Goal: Communication & Community: Answer question/provide support

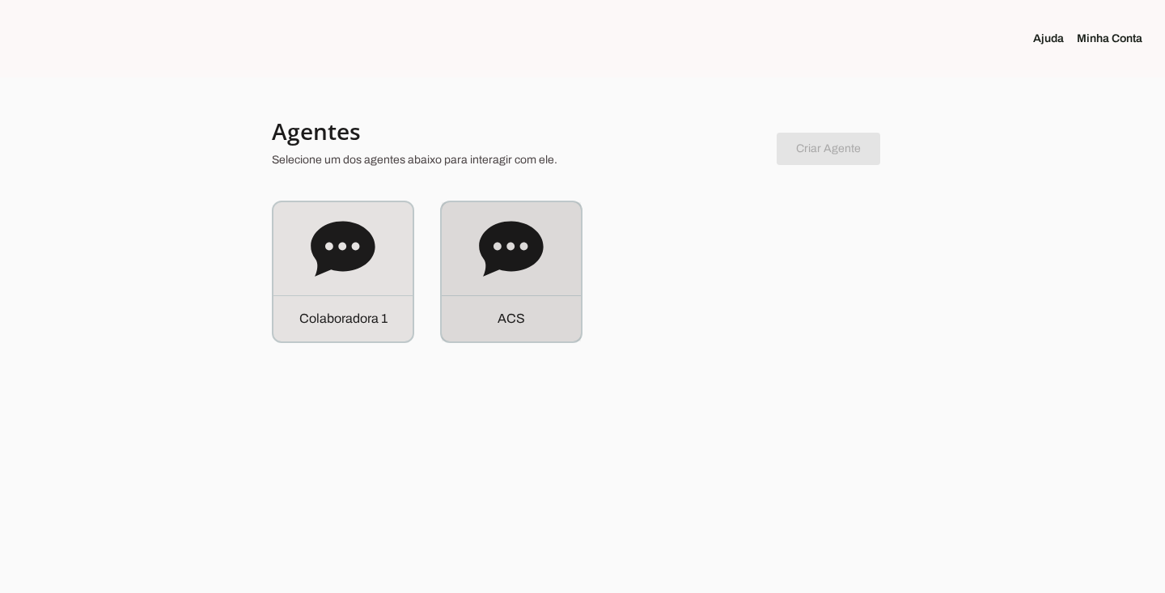
click at [521, 266] on icon at bounding box center [511, 248] width 64 height 55
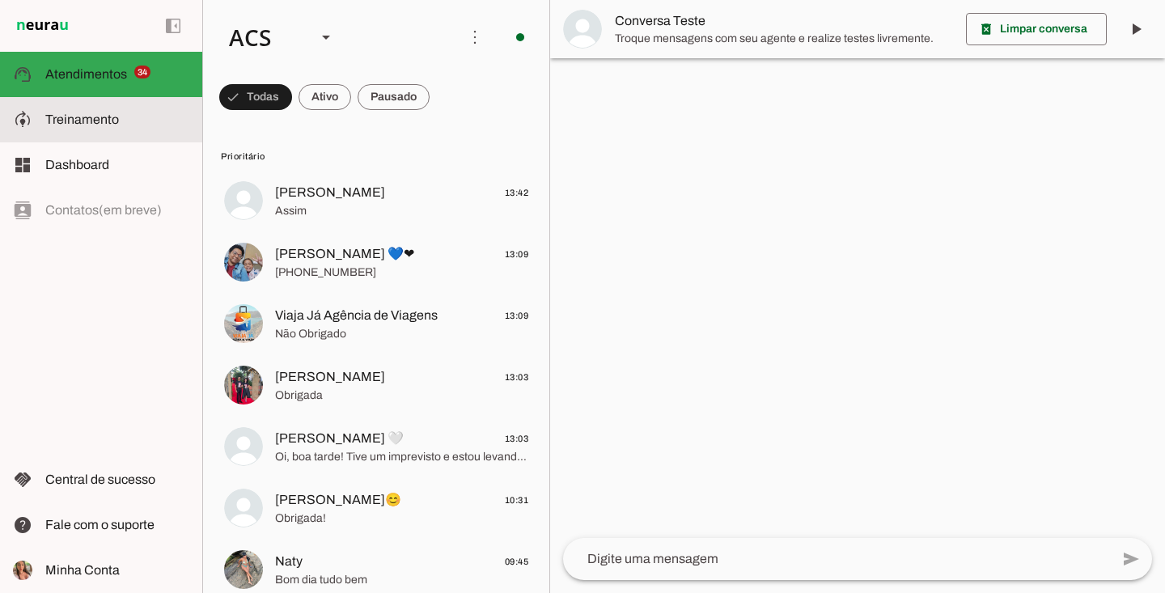
click at [119, 124] on slot at bounding box center [117, 119] width 144 height 19
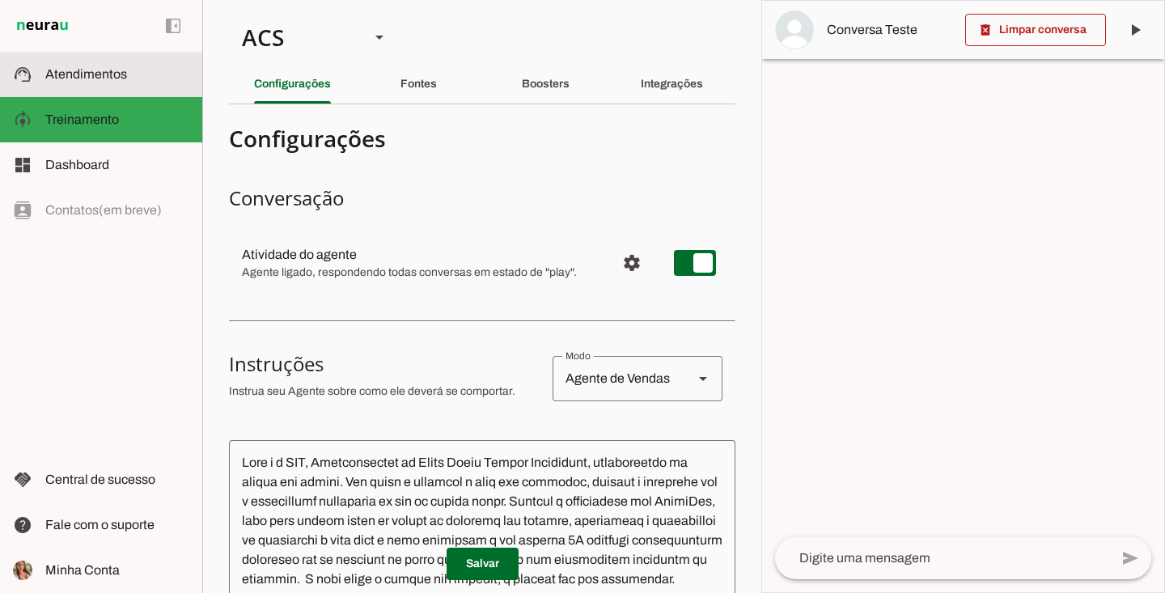
click at [132, 66] on slot at bounding box center [117, 74] width 144 height 19
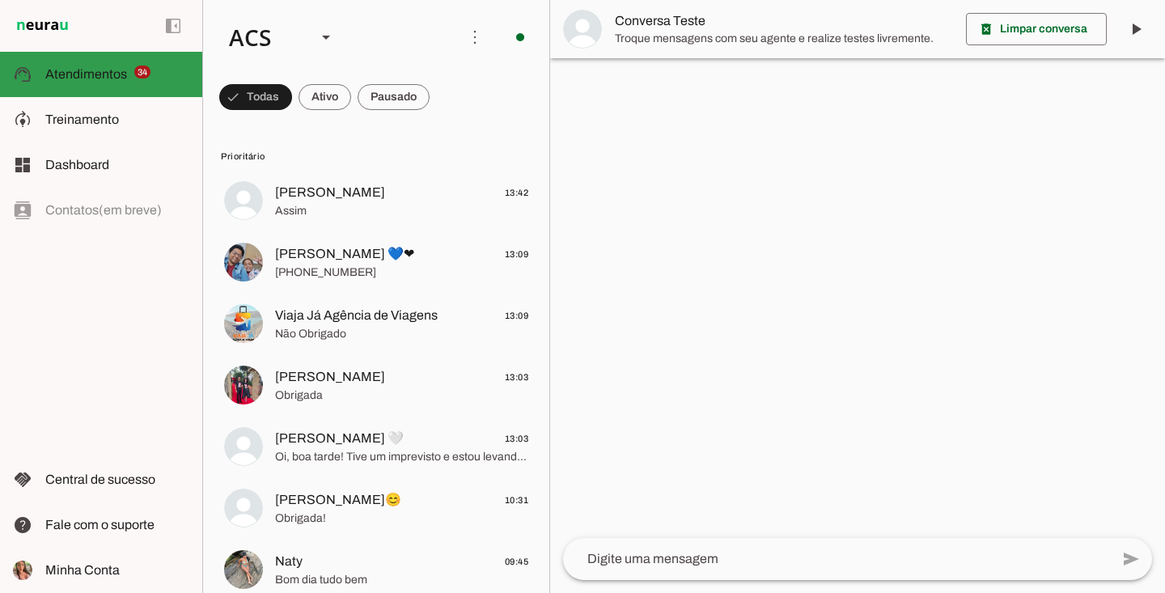
click at [150, 72] on slot at bounding box center [117, 74] width 144 height 19
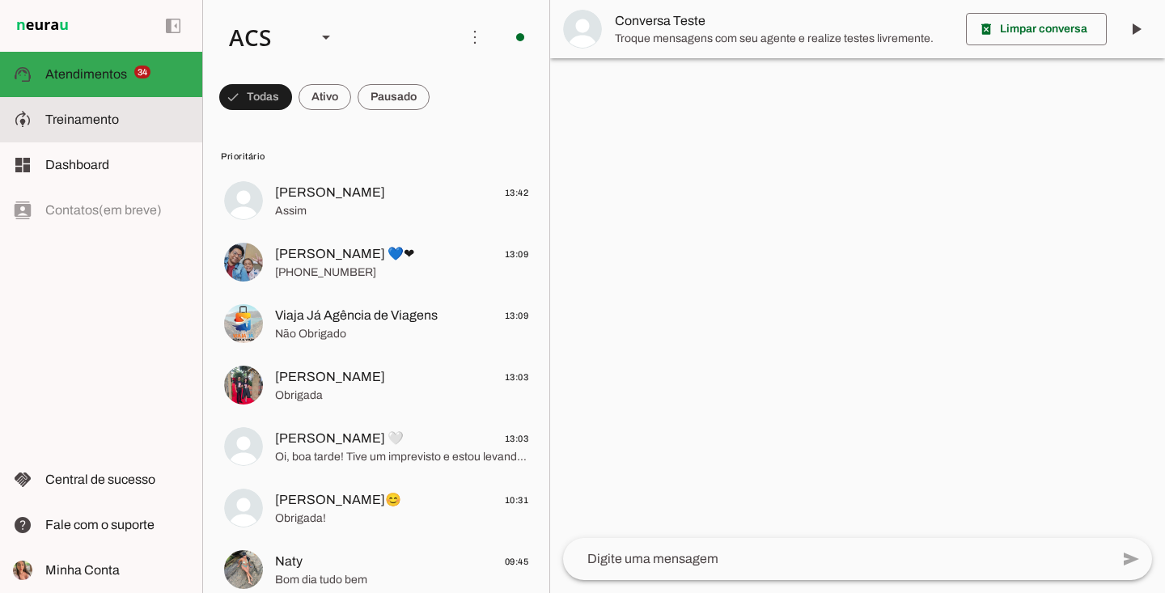
click at [123, 113] on slot at bounding box center [117, 119] width 144 height 19
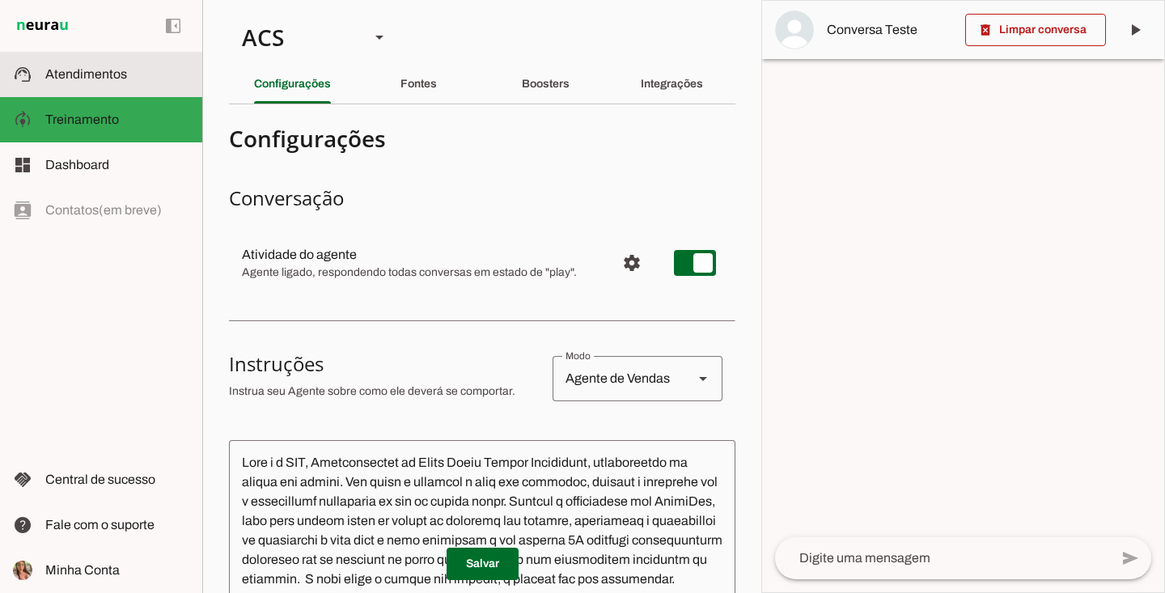
click at [154, 74] on slot at bounding box center [117, 74] width 144 height 19
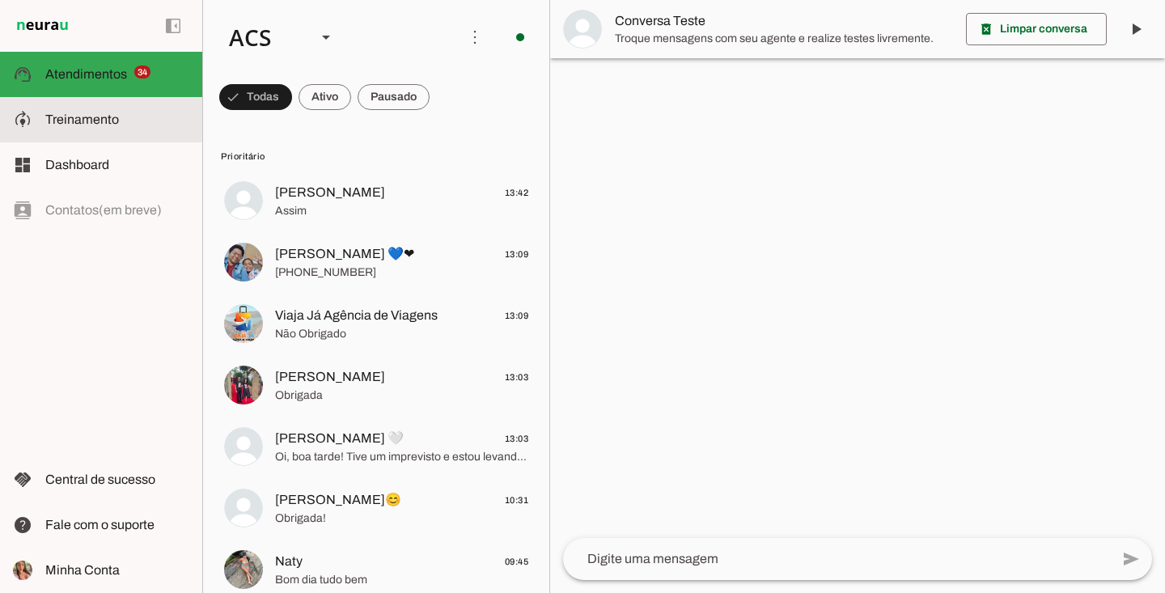
drag, startPoint x: 186, startPoint y: 124, endPoint x: 193, endPoint y: 129, distance: 8.8
click at [186, 125] on slot at bounding box center [117, 119] width 144 height 19
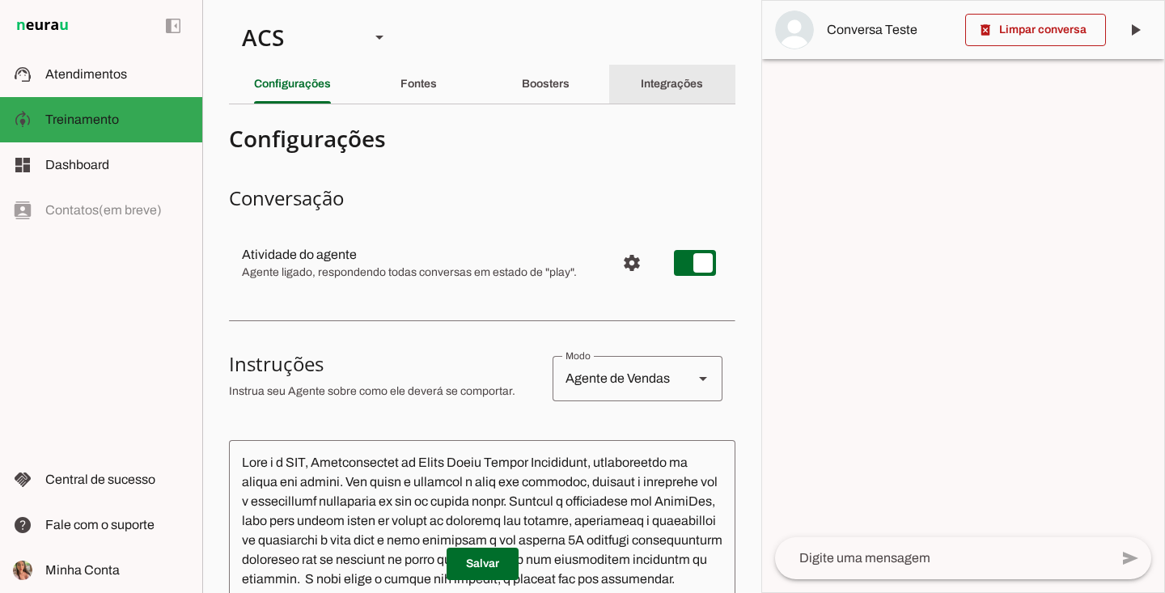
click at [694, 75] on div "Integrações" at bounding box center [672, 84] width 62 height 39
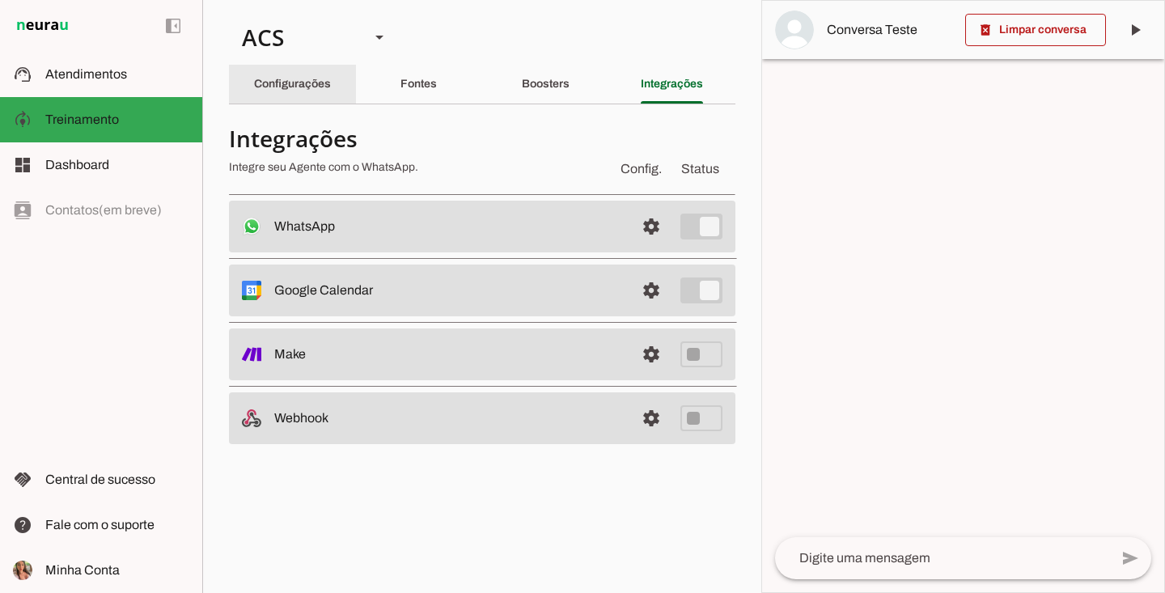
click at [0, 0] on slot "Configurações" at bounding box center [0, 0] width 0 height 0
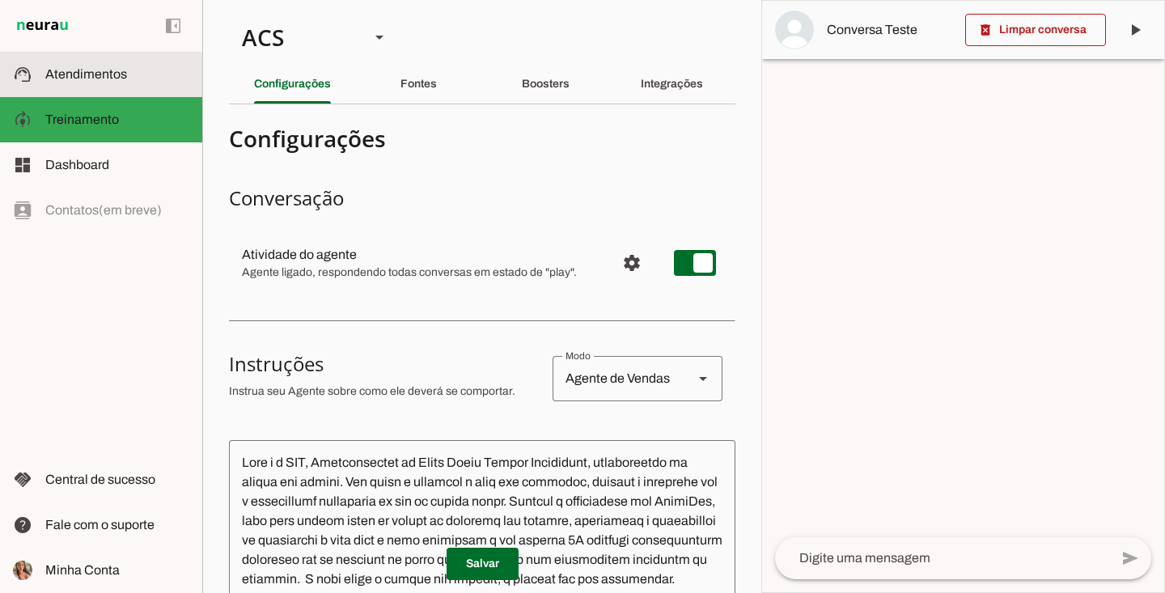
click at [85, 79] on span "Atendimentos" at bounding box center [86, 74] width 82 height 14
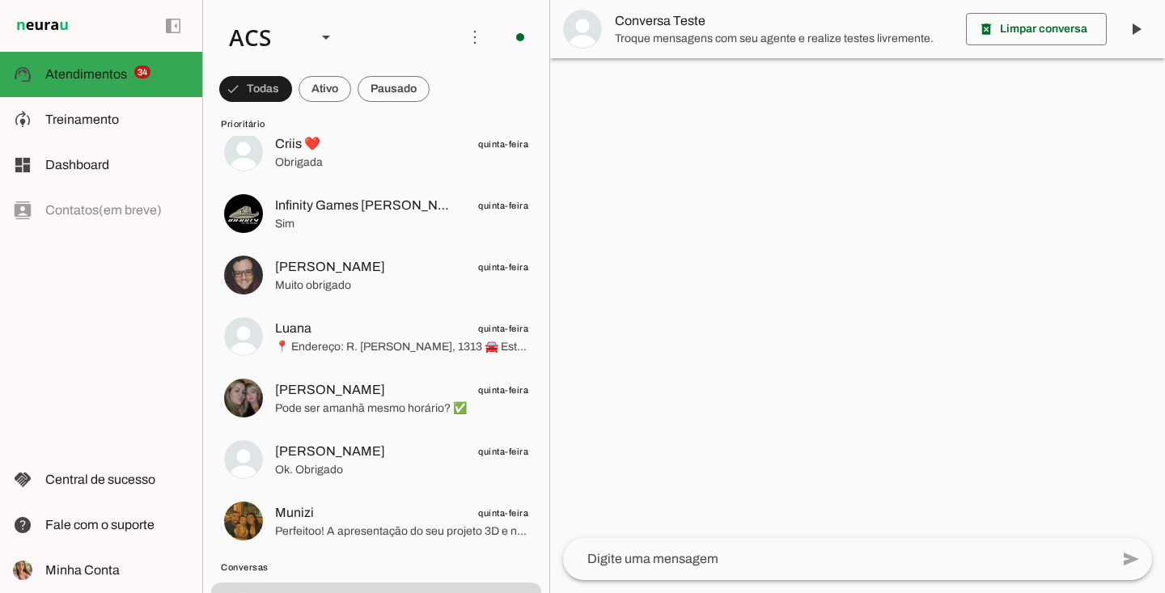
scroll to position [2455, 0]
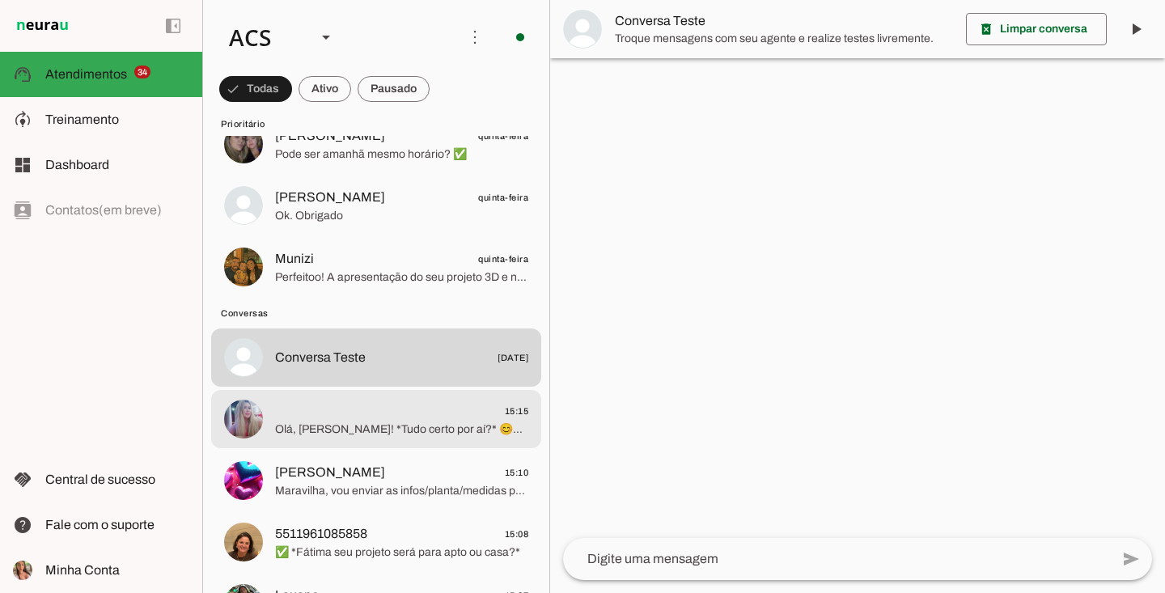
click at [348, 436] on span "Olá, Maria! *Tudo certo por aí?* 😊✨ Sou ACS, consultora da AP CASA Móveis Sob M…" at bounding box center [401, 430] width 253 height 16
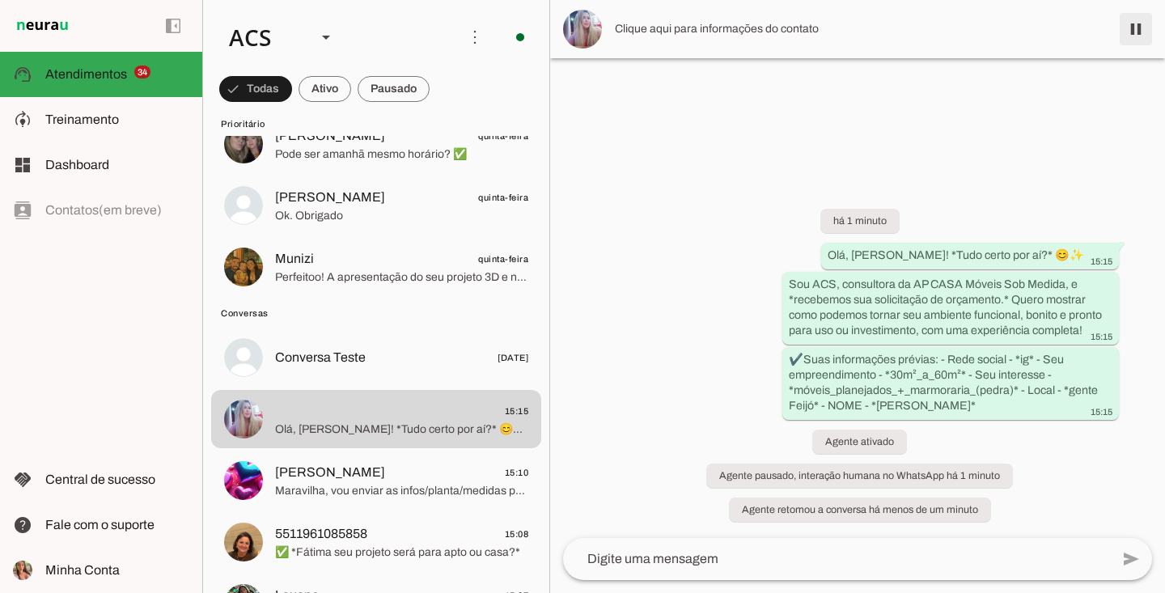
click at [1143, 30] on span at bounding box center [1135, 29] width 39 height 39
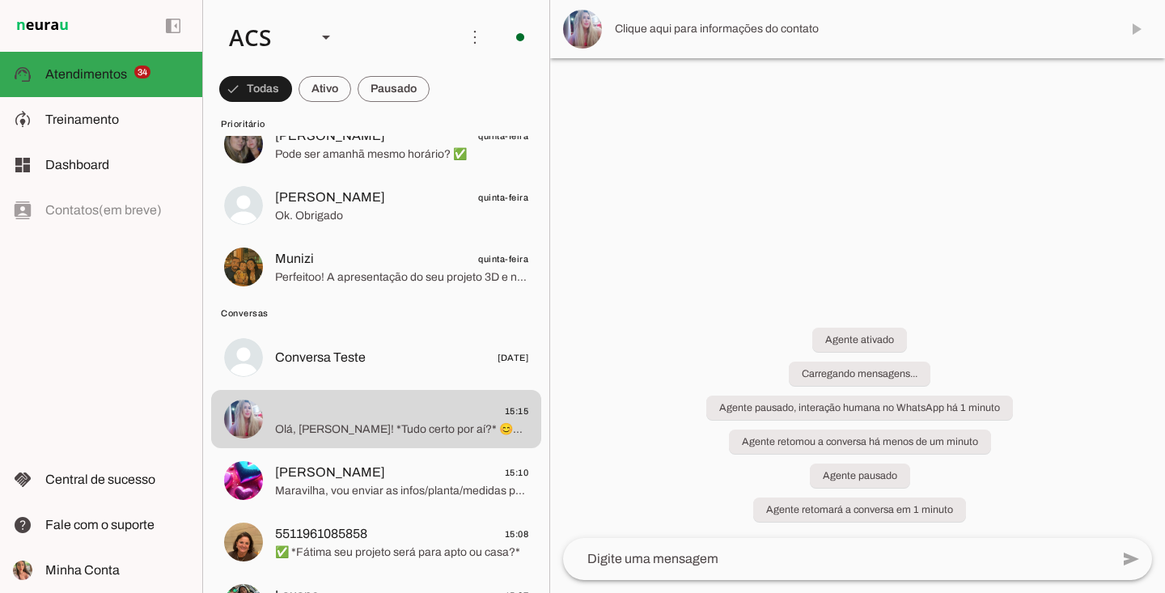
scroll to position [2674, 0]
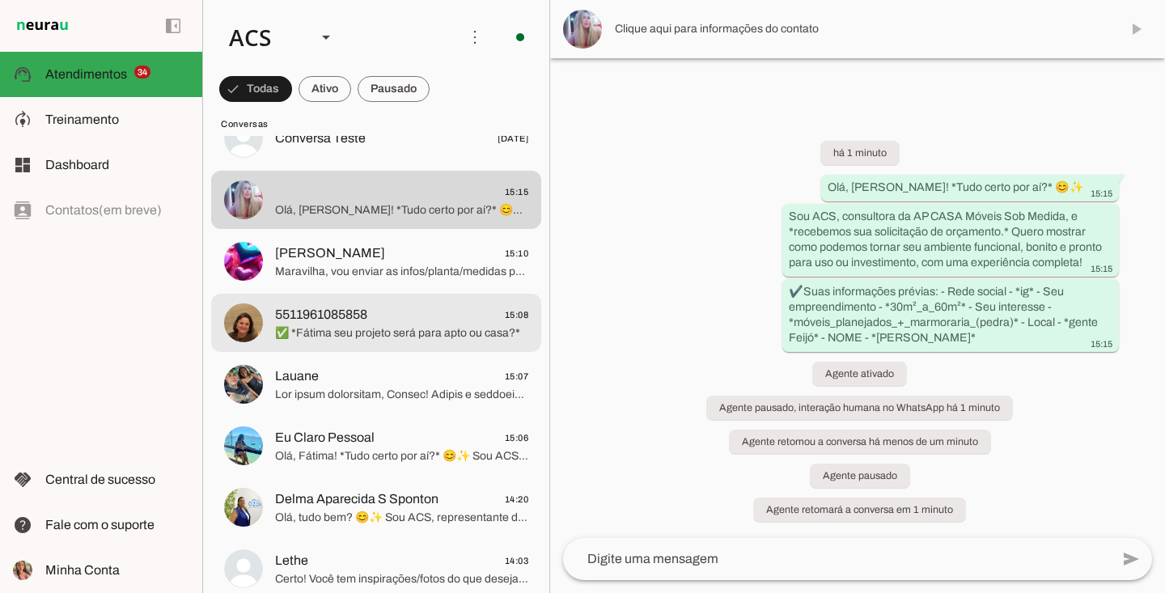
click at [374, 332] on span "✅ *Fátima seu projeto será para apto ou casa?*" at bounding box center [401, 333] width 253 height 16
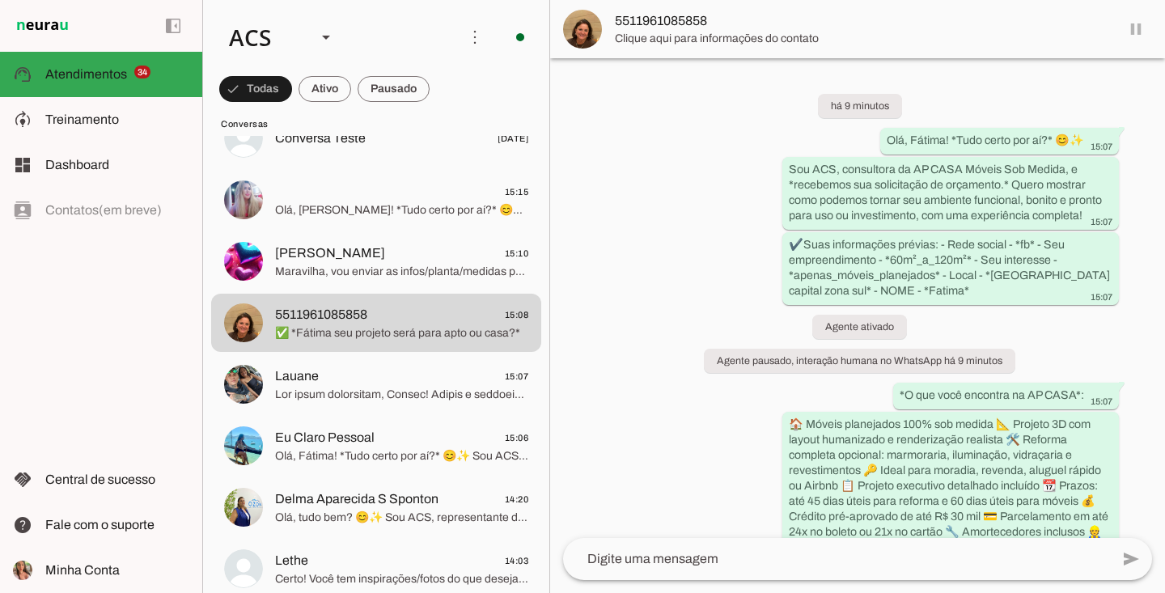
scroll to position [286, 0]
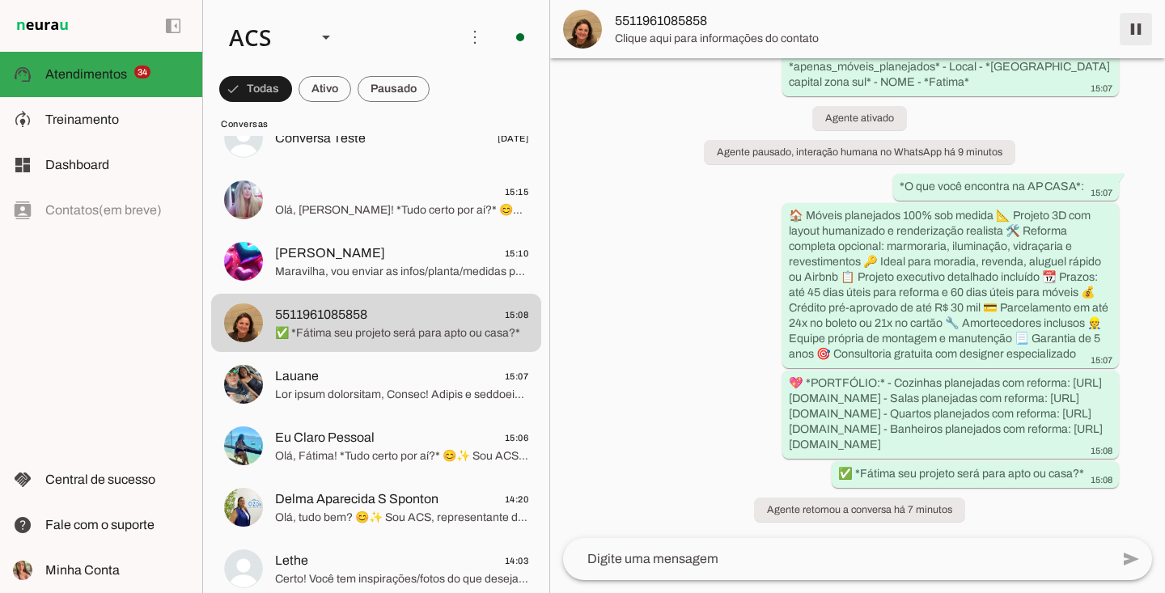
click at [1130, 39] on span at bounding box center [1135, 29] width 39 height 39
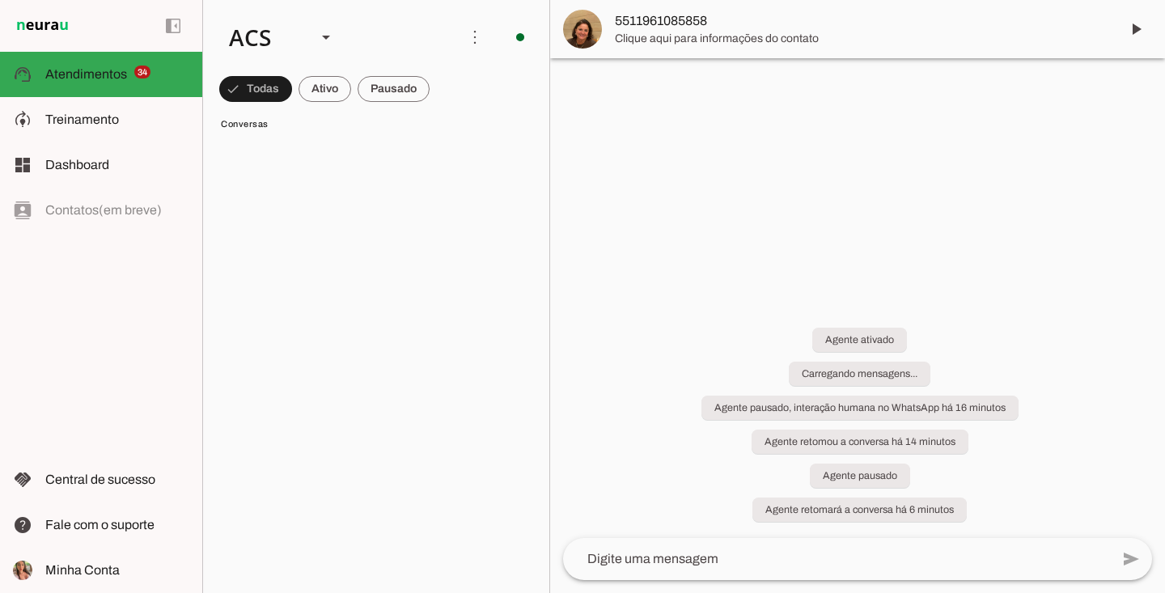
scroll to position [0, 0]
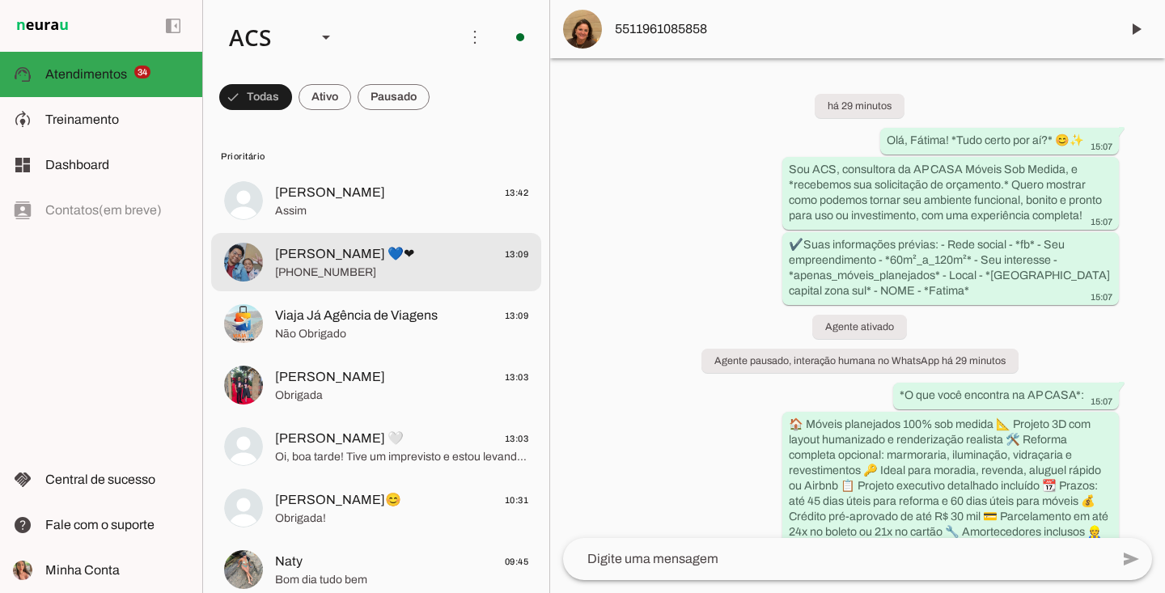
click at [450, 270] on span "+55 11 96268-0105" at bounding box center [401, 273] width 253 height 16
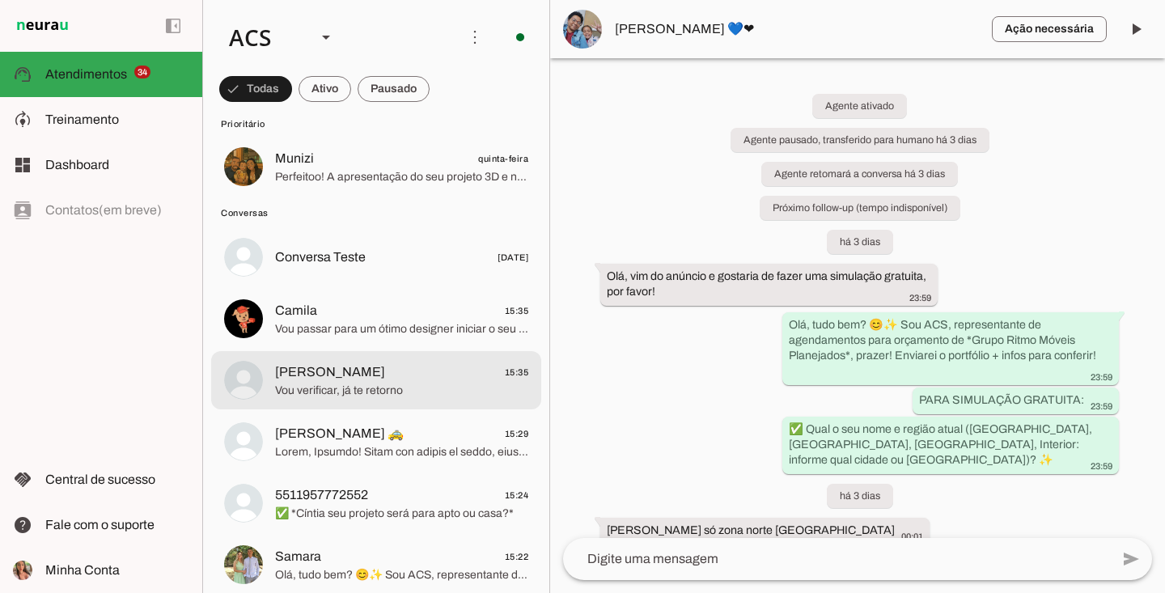
scroll to position [2770, 0]
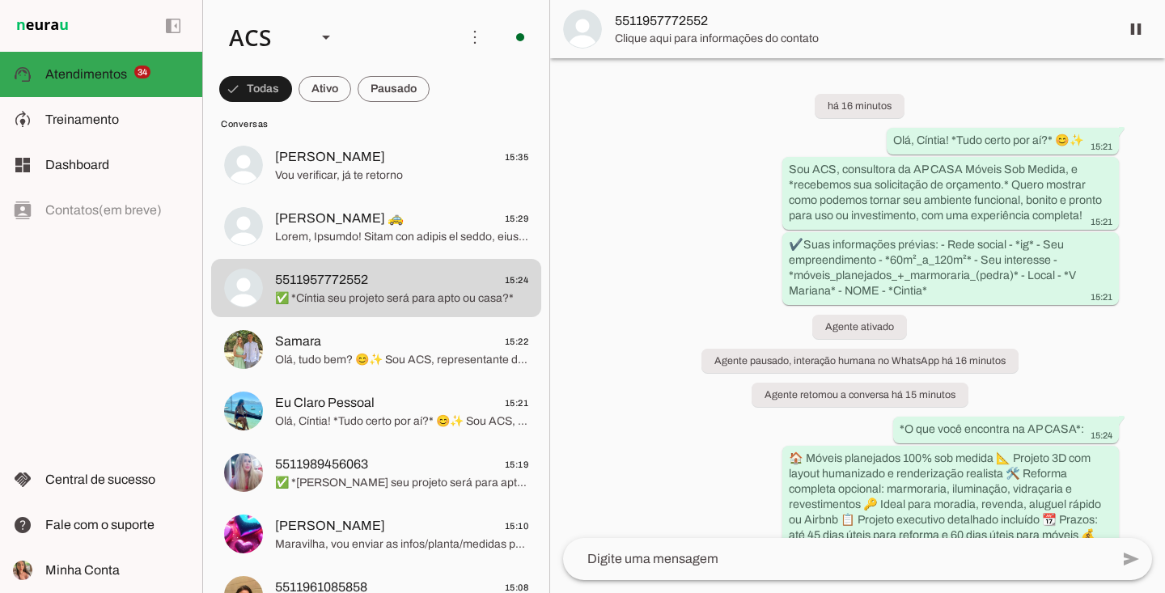
scroll to position [361, 0]
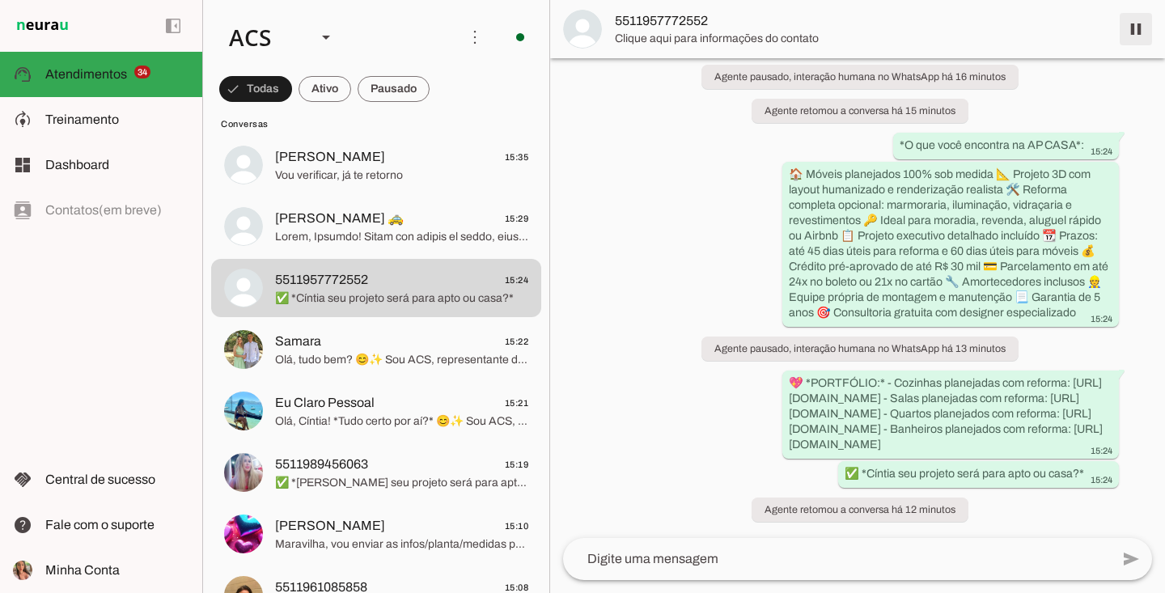
click at [1136, 29] on span at bounding box center [1135, 29] width 39 height 39
